Goal: Task Accomplishment & Management: Complete application form

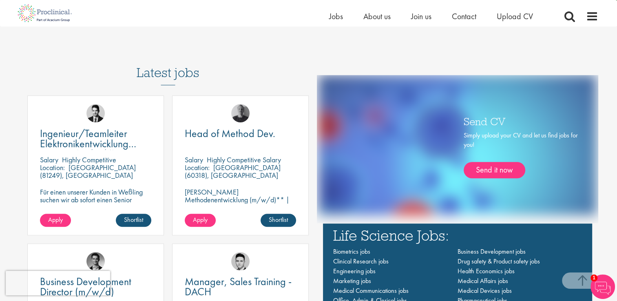
scroll to position [448, 0]
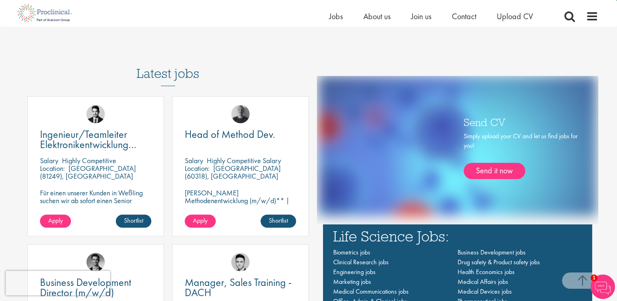
drag, startPoint x: 481, startPoint y: 146, endPoint x: 459, endPoint y: 140, distance: 22.3
click at [459, 140] on div "Send CV Simply upload your CV and let us find jobs for you! Send it now" at bounding box center [520, 150] width 122 height 74
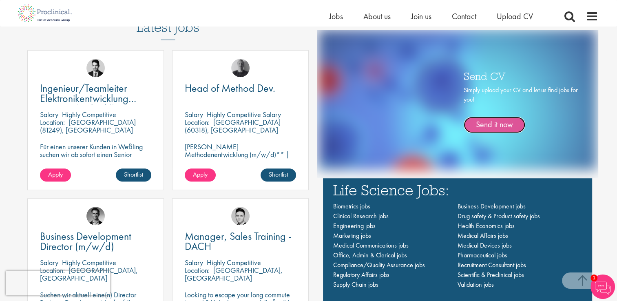
scroll to position [571, 0]
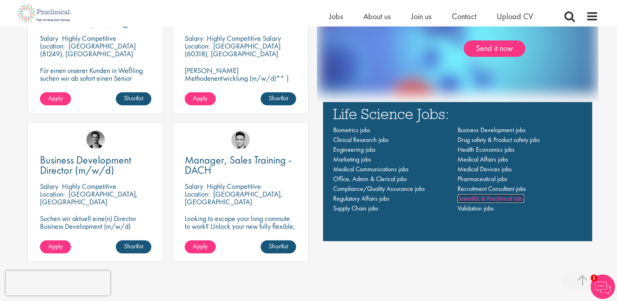
click at [477, 200] on span "Scientific & Preclinical jobs" at bounding box center [490, 198] width 66 height 9
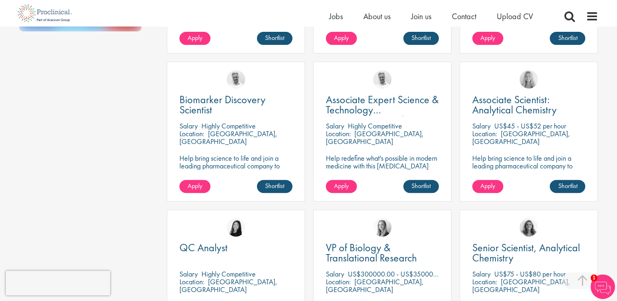
scroll to position [326, 0]
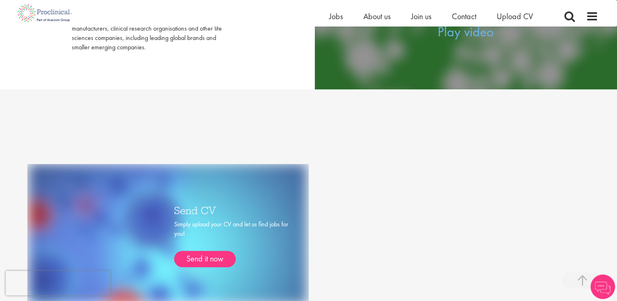
scroll to position [367, 0]
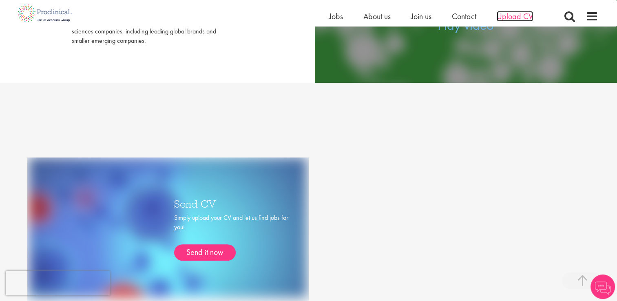
click at [517, 14] on span "Upload CV" at bounding box center [515, 16] width 36 height 11
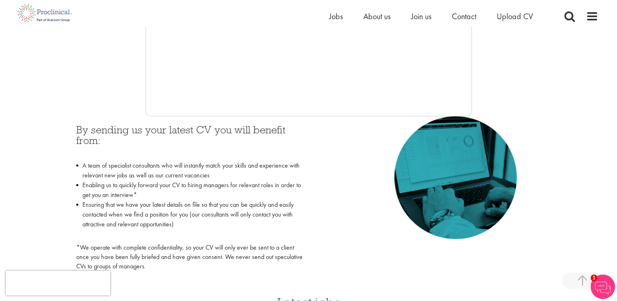
scroll to position [285, 0]
